Goal: Navigation & Orientation: Find specific page/section

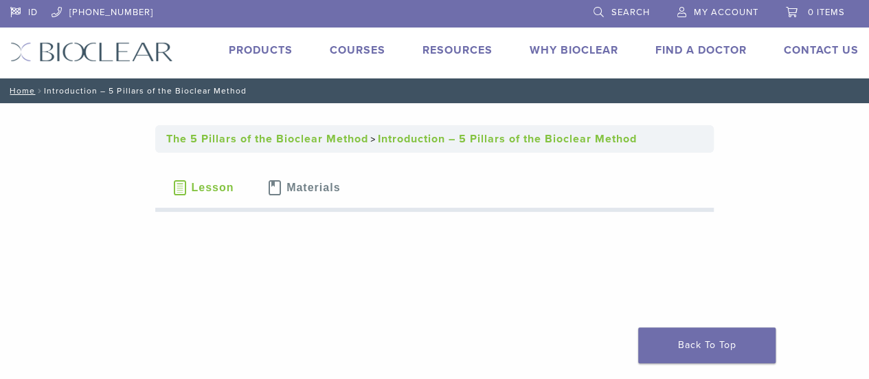
click at [264, 45] on link "Products" at bounding box center [261, 50] width 64 height 14
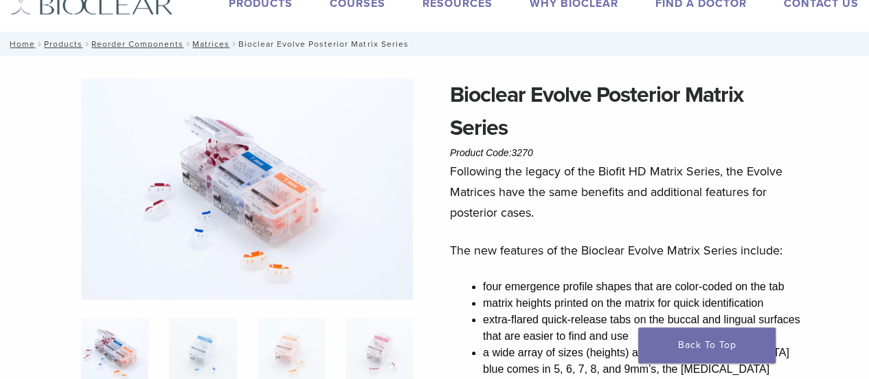
scroll to position [36, 0]
